Goal: Information Seeking & Learning: Find specific fact

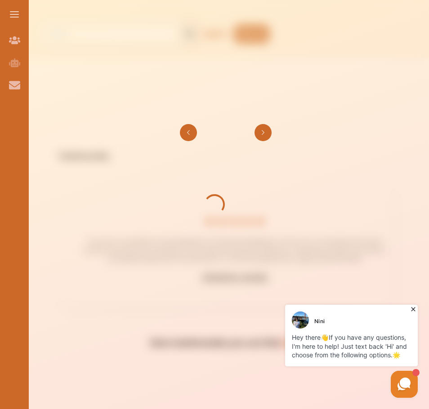
scroll to position [45, 0]
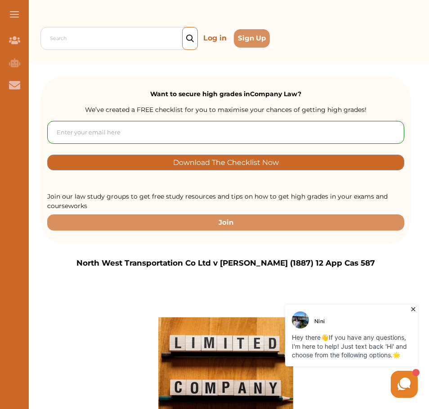
click at [416, 309] on icon at bounding box center [412, 309] width 9 height 9
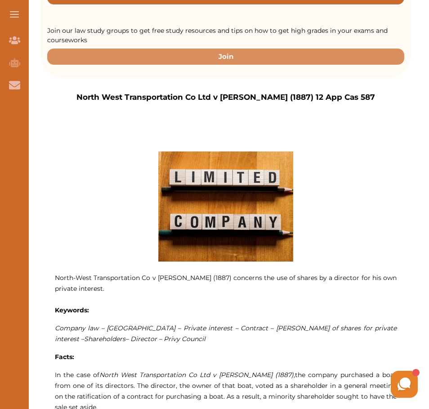
scroll to position [359, 0]
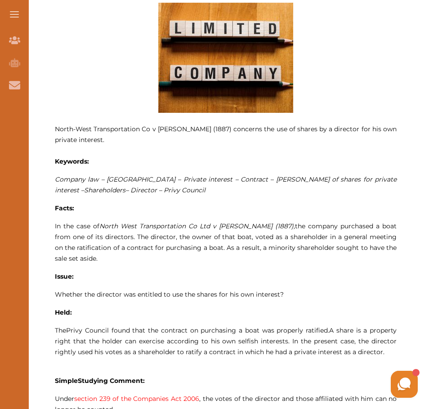
drag, startPoint x: 95, startPoint y: 131, endPoint x: 113, endPoint y: 141, distance: 20.5
click at [113, 141] on p "North­-West Transportation Co v [PERSON_NAME] (1887) concerns the use of shares…" at bounding box center [225, 135] width 341 height 22
click at [338, 148] on div at bounding box center [214, 150] width 285 height 25
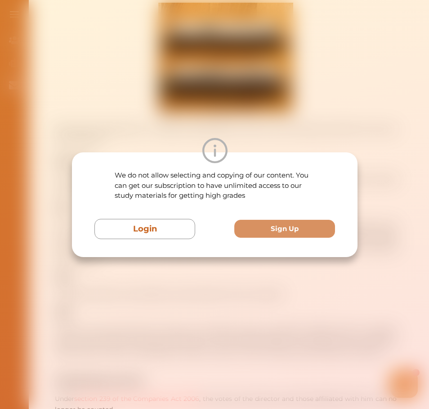
scroll to position [494, 0]
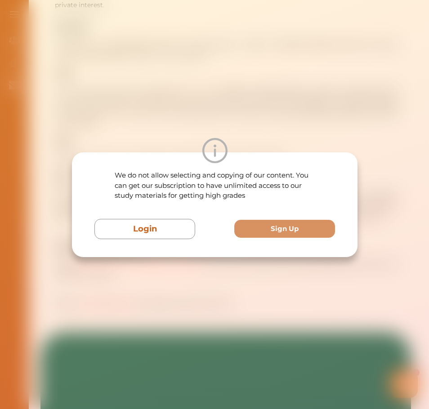
click at [385, 192] on div "We do not allow selecting and copying of our content. You can get our subscript…" at bounding box center [214, 204] width 429 height 409
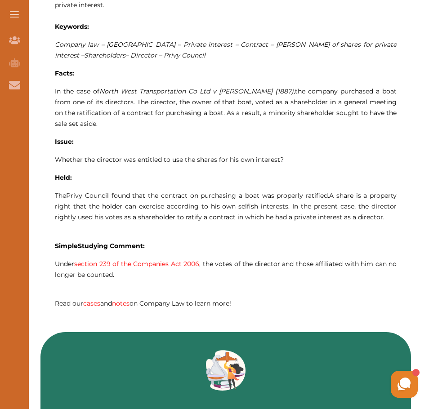
click at [385, 192] on div "We do not allow selecting and copying of our content. You can get our subscript…" at bounding box center [214, 204] width 429 height 409
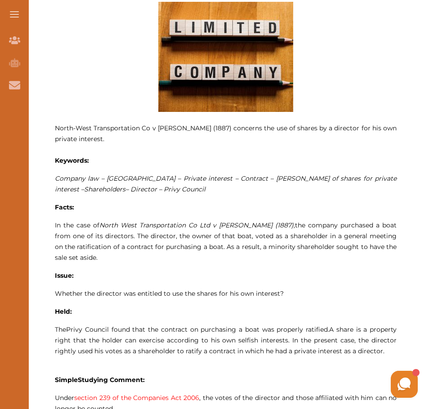
scroll to position [359, 0]
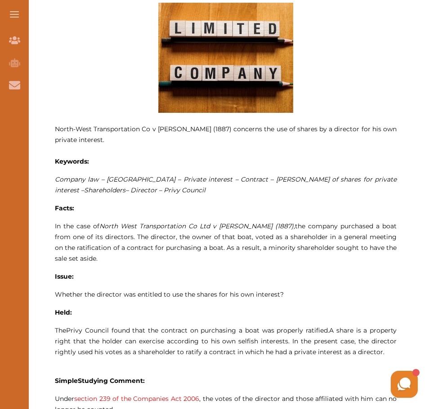
click at [182, 195] on p "Company law – [GEOGRAPHIC_DATA] – Private interest – Contract – [PERSON_NAME] o…" at bounding box center [225, 185] width 341 height 22
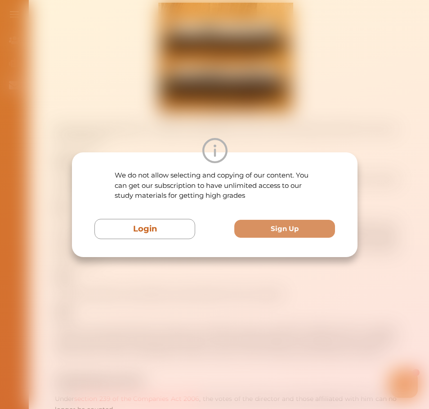
click at [382, 140] on div "We do not allow selecting and copying of our content. You can get our subscript…" at bounding box center [214, 204] width 429 height 409
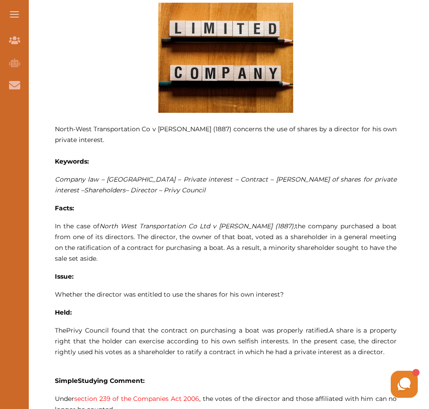
drag, startPoint x: 281, startPoint y: 179, endPoint x: 334, endPoint y: 178, distance: 53.5
click at [334, 178] on span "– [GEOGRAPHIC_DATA] – Private interest – Contract – [PERSON_NAME] of shares for…" at bounding box center [225, 184] width 341 height 19
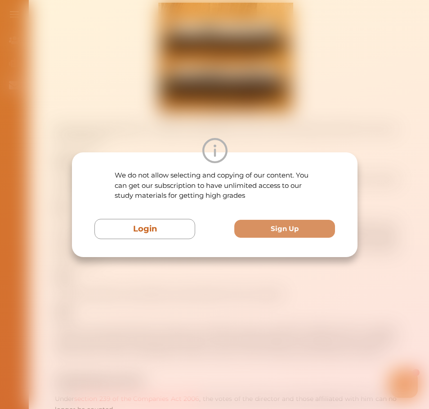
click at [383, 170] on div "We do not allow selecting and copying of our content. You can get our subscript…" at bounding box center [214, 204] width 429 height 409
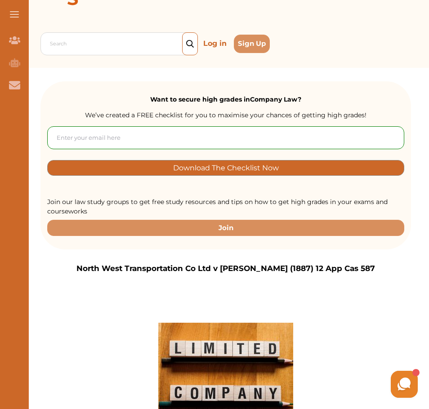
scroll to position [0, 0]
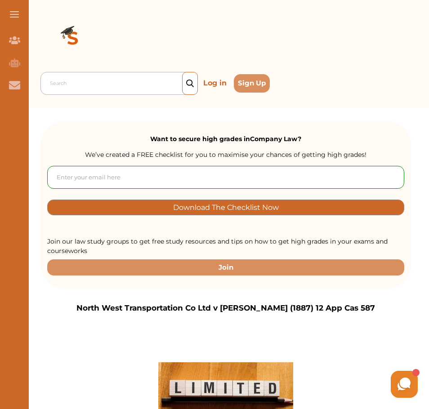
drag, startPoint x: 106, startPoint y: 79, endPoint x: 97, endPoint y: 80, distance: 9.0
click at [106, 79] on div at bounding box center [121, 83] width 143 height 13
click at [70, 35] on img at bounding box center [72, 39] width 65 height 65
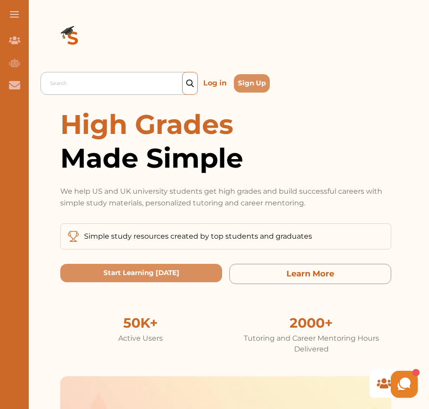
click at [114, 80] on div at bounding box center [121, 83] width 143 height 13
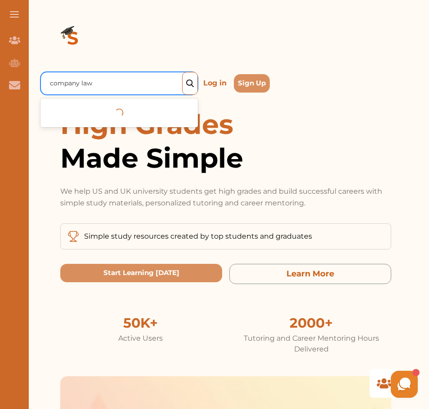
type input "company law"
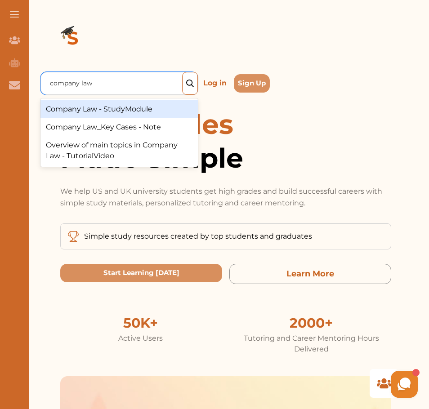
click at [122, 111] on div "Company Law - StudyModule" at bounding box center [118, 109] width 157 height 18
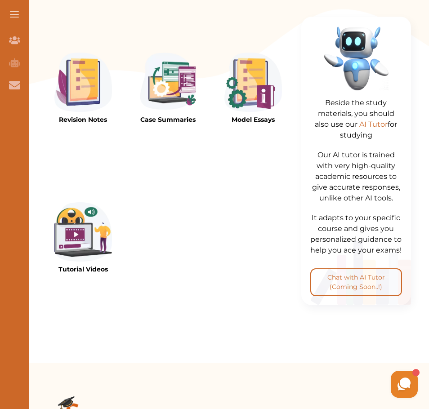
scroll to position [314, 0]
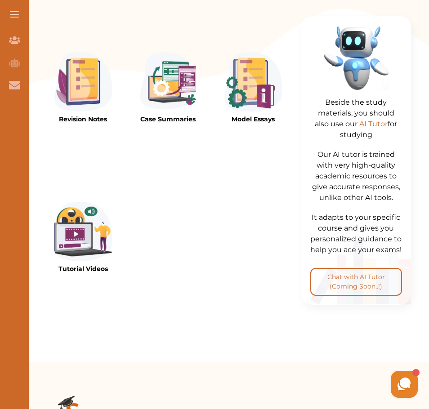
click at [179, 116] on p "Case Summaries" at bounding box center [167, 119] width 57 height 9
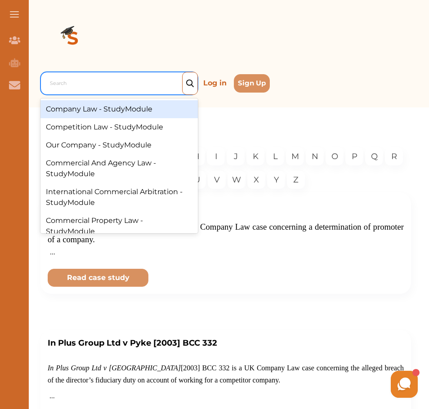
click at [128, 82] on div at bounding box center [121, 83] width 143 height 13
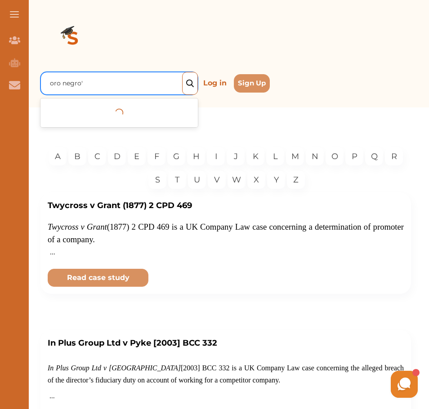
type input "oro negro"
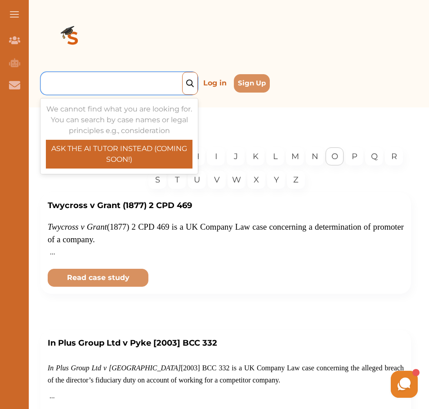
click at [332, 150] on p "O" at bounding box center [334, 156] width 7 height 12
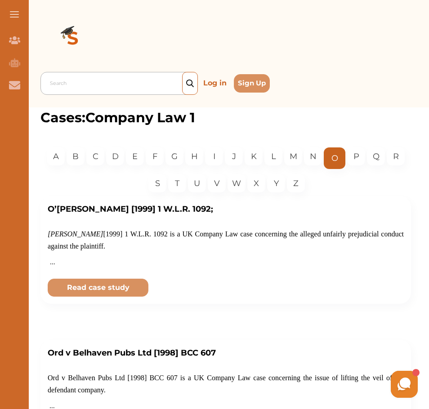
click at [80, 84] on div at bounding box center [121, 83] width 143 height 13
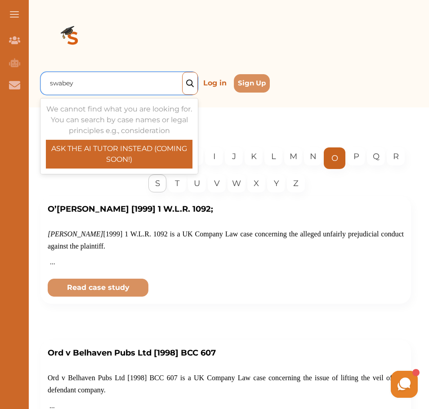
type input "swabey"
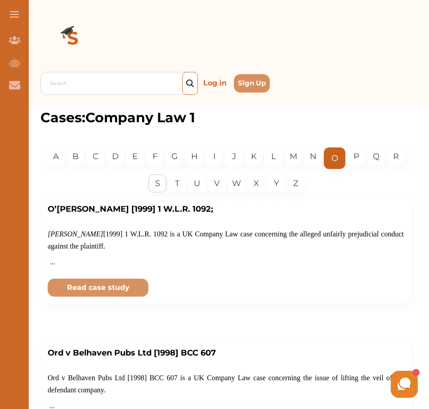
click at [156, 186] on p "S" at bounding box center [157, 183] width 5 height 12
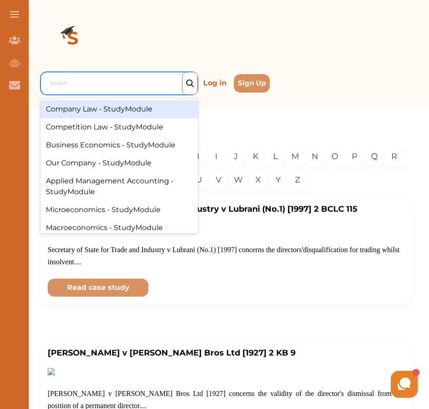
click at [105, 76] on div "Search" at bounding box center [121, 83] width 152 height 16
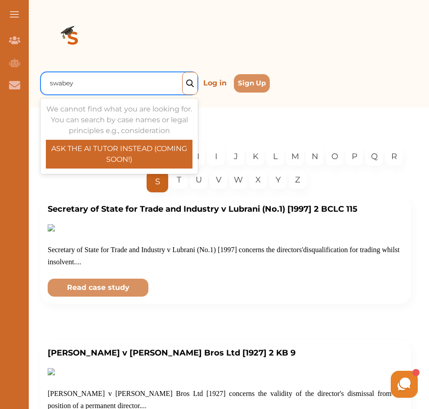
type input "swabey"
